Goal: Task Accomplishment & Management: Manage account settings

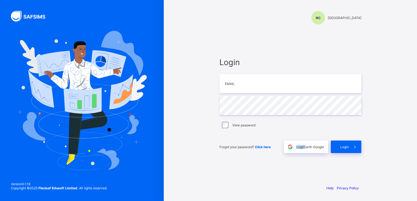
click at [298, 146] on span "Login with Google" at bounding box center [310, 147] width 28 height 4
drag, startPoint x: 0, startPoint y: 0, endPoint x: 322, endPoint y: 152, distance: 356.4
click at [322, 152] on div "Login with Google" at bounding box center [306, 147] width 44 height 13
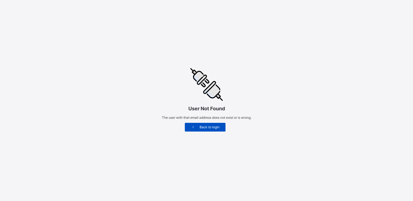
click at [212, 129] on span "Back to login" at bounding box center [209, 127] width 24 height 4
